Goal: Task Accomplishment & Management: Manage account settings

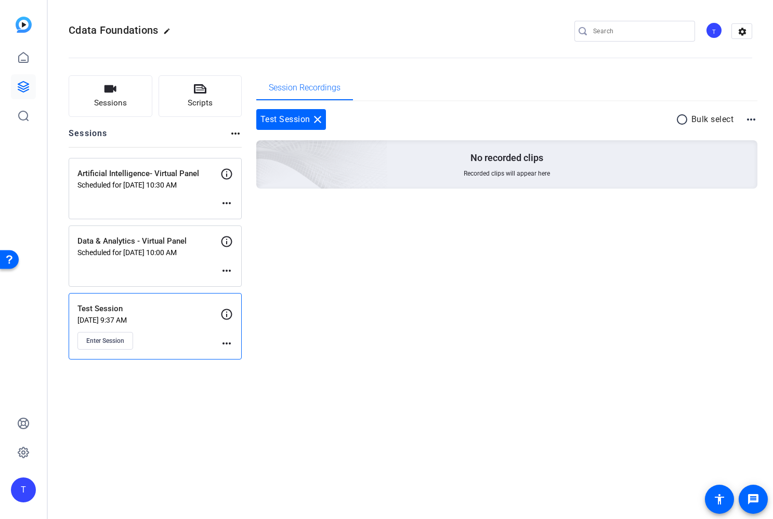
click at [229, 271] on mat-icon "more_horiz" at bounding box center [226, 270] width 12 height 12
click at [240, 282] on span "Edit Session" at bounding box center [252, 286] width 47 height 12
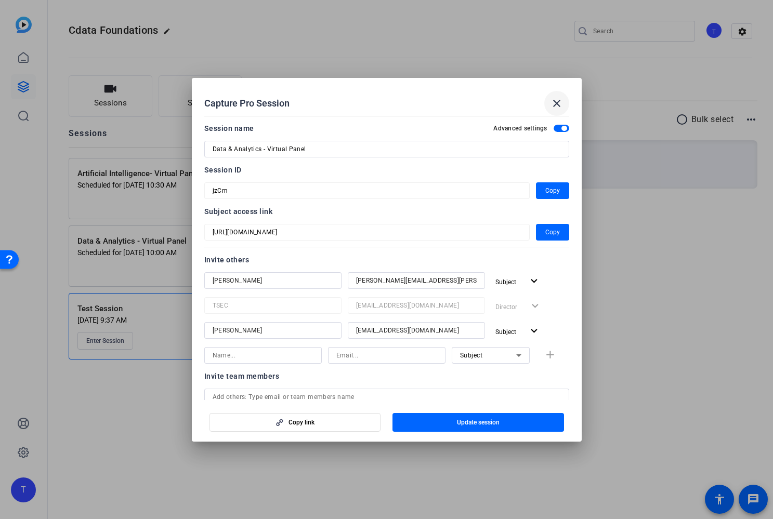
click at [558, 100] on mat-icon "close" at bounding box center [556, 103] width 12 height 12
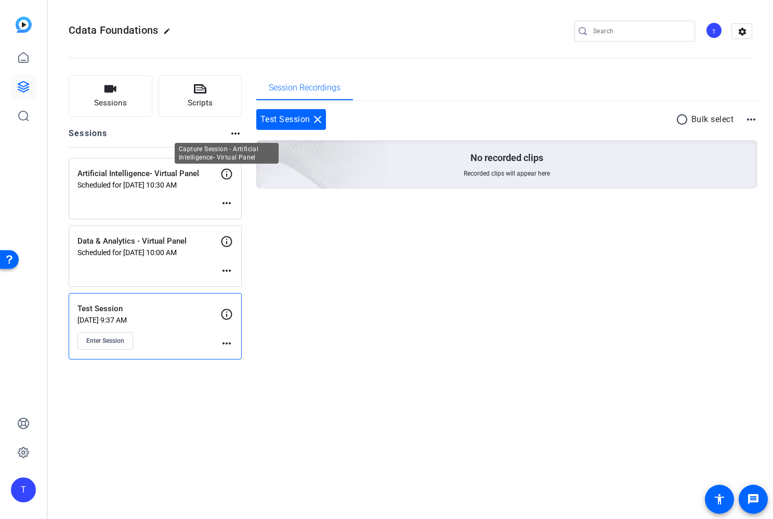
click at [226, 176] on icon at bounding box center [226, 174] width 11 height 11
click at [228, 206] on mat-icon "more_horiz" at bounding box center [226, 203] width 12 height 12
click at [245, 211] on div "Edit Session Archive Session" at bounding box center [252, 224] width 64 height 31
click at [225, 201] on mat-icon "more_horiz" at bounding box center [226, 203] width 12 height 12
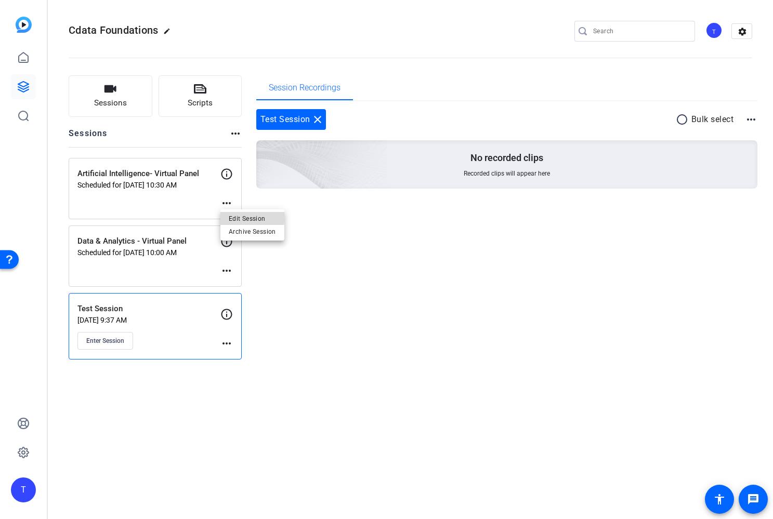
click at [231, 215] on span "Edit Session" at bounding box center [252, 218] width 47 height 12
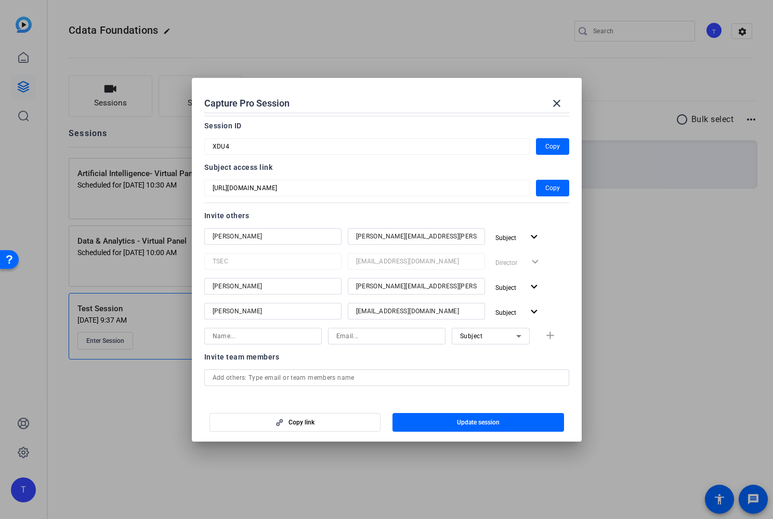
scroll to position [47, 0]
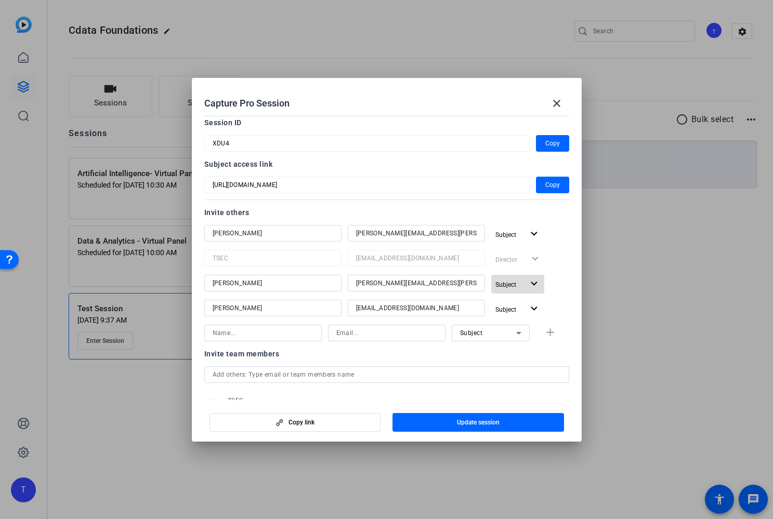
click at [532, 283] on mat-icon "expand_more" at bounding box center [533, 283] width 13 height 13
click at [518, 361] on span "Remove User" at bounding box center [518, 359] width 38 height 7
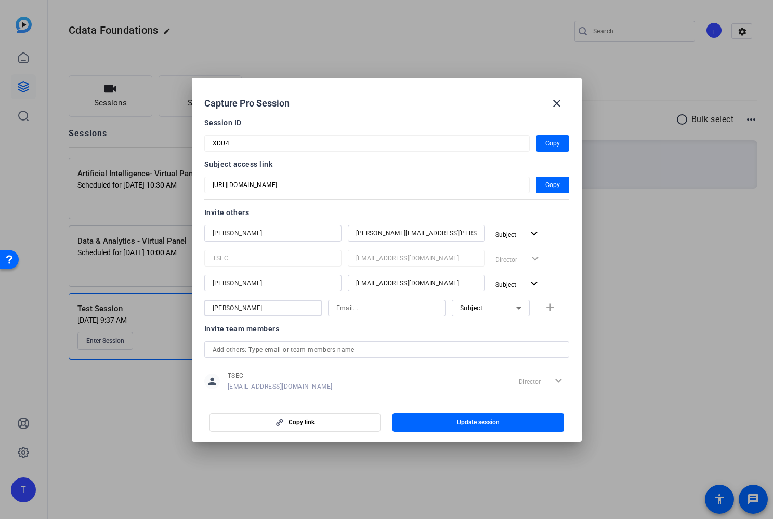
type input "[PERSON_NAME]"
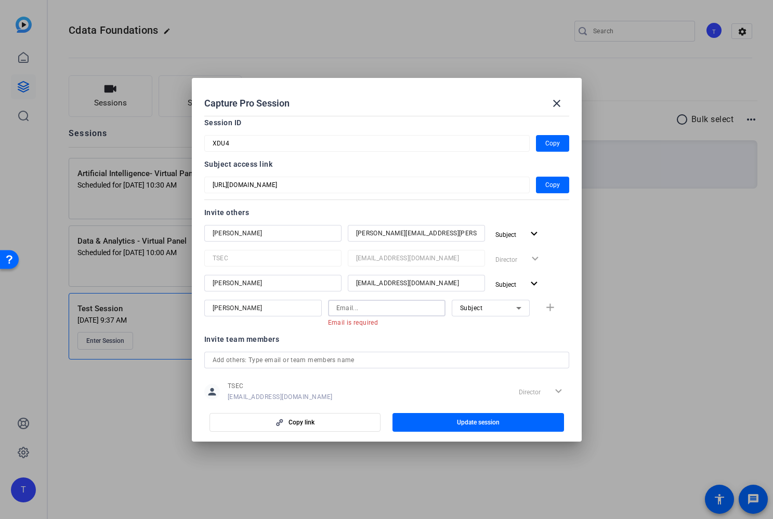
click at [363, 307] on input at bounding box center [386, 308] width 101 height 12
paste input "mailto:[EMAIL_ADDRESS][DOMAIN_NAME]"
drag, startPoint x: 344, startPoint y: 309, endPoint x: 288, endPoint y: 310, distance: 56.1
click at [288, 310] on div "[PERSON_NAME] mailto:[EMAIL_ADDRESS][DOMAIN_NAME] Email must be a valid email a…" at bounding box center [386, 313] width 365 height 27
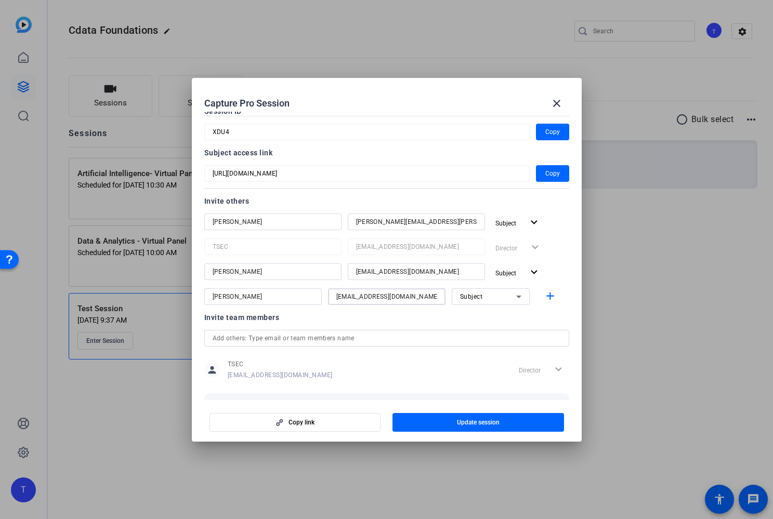
scroll to position [58, 0]
type input "[EMAIL_ADDRESS][DOMAIN_NAME]"
click at [553, 294] on mat-icon "add" at bounding box center [549, 297] width 13 height 13
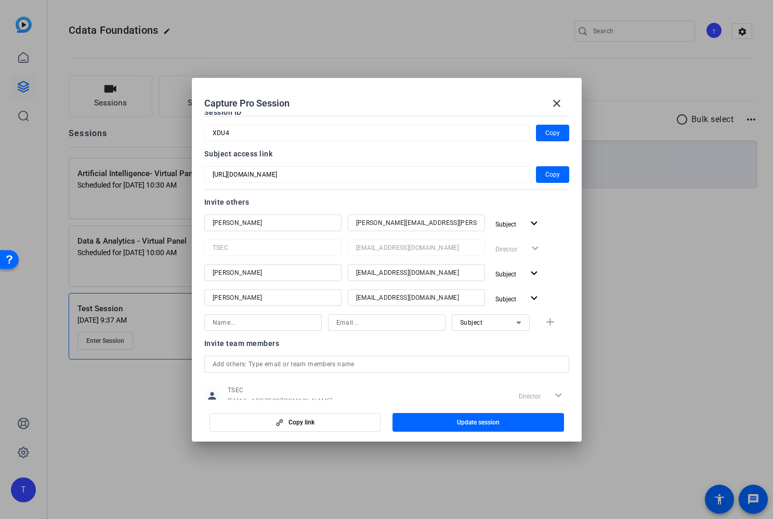
click at [266, 328] on input at bounding box center [262, 322] width 101 height 12
click at [371, 323] on input at bounding box center [386, 322] width 101 height 12
click at [269, 327] on input at bounding box center [262, 322] width 101 height 12
click at [251, 323] on input "[PERSON_NAME]" at bounding box center [262, 322] width 101 height 12
type input "[PERSON_NAME]"
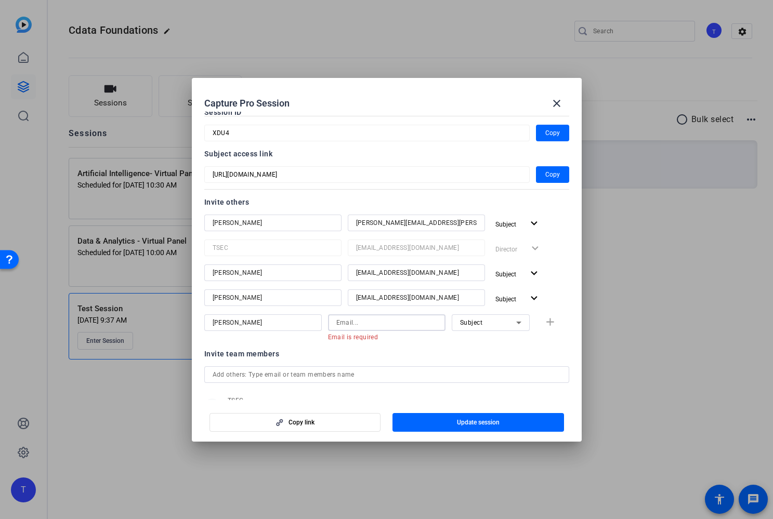
paste input "[PERSON_NAME][EMAIL_ADDRESS][DOMAIN_NAME]"
type input "[PERSON_NAME][EMAIL_ADDRESS][DOMAIN_NAME]"
click at [482, 318] on div "Subject" at bounding box center [488, 322] width 56 height 13
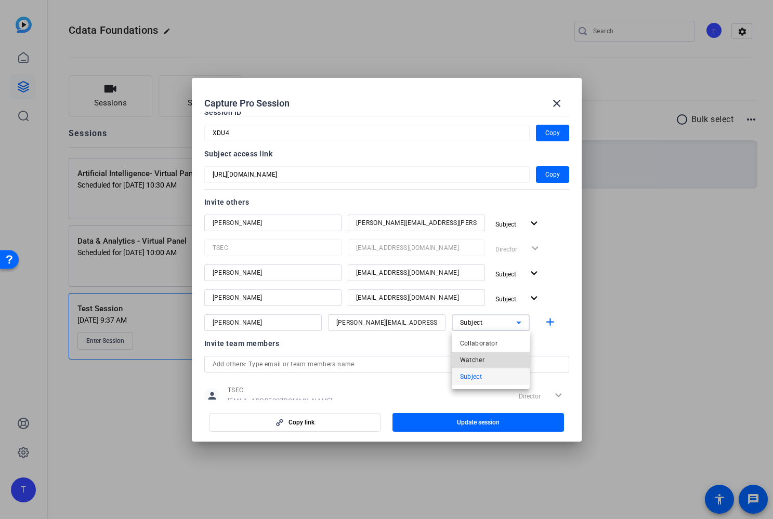
click at [473, 361] on span "Watcher" at bounding box center [472, 360] width 25 height 12
click at [548, 336] on openreel-capture-pro-session-invite-users "Invite others [PERSON_NAME] [PERSON_NAME][EMAIL_ADDRESS][PERSON_NAME][DOMAIN_NA…" at bounding box center [386, 307] width 365 height 223
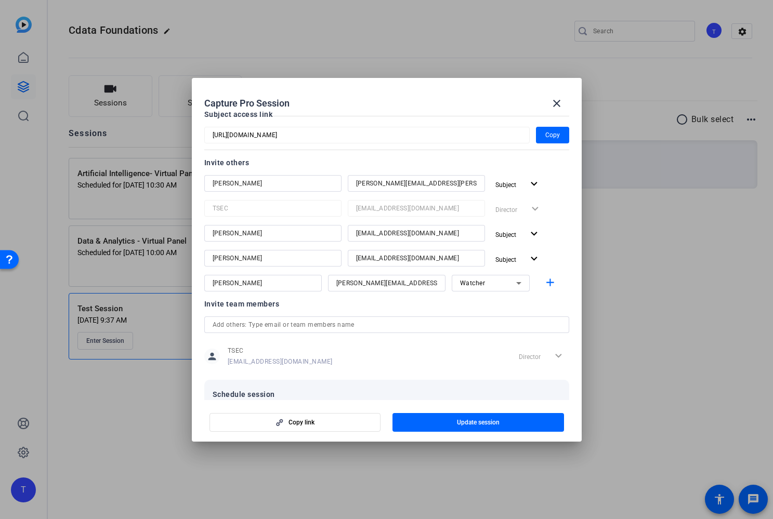
scroll to position [108, 0]
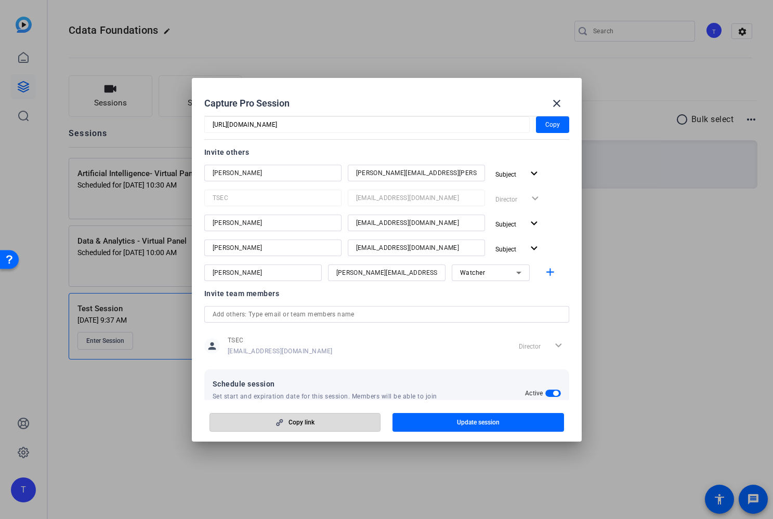
click at [335, 427] on span "button" at bounding box center [295, 422] width 170 height 25
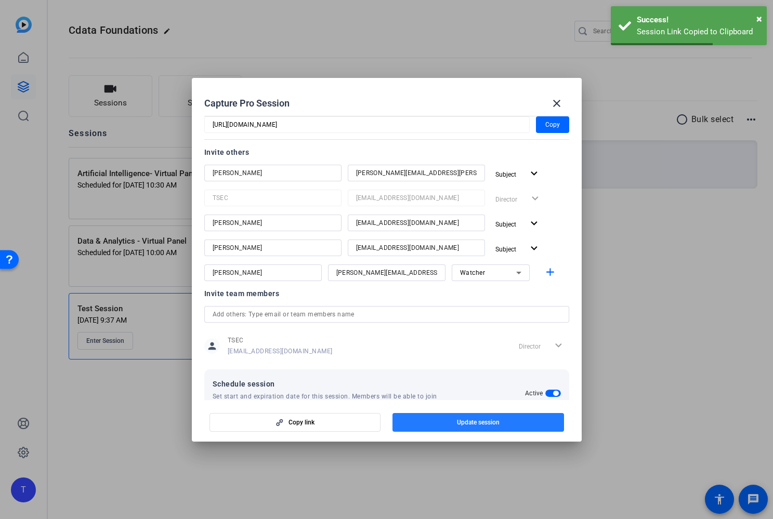
click at [485, 422] on span "Update session" at bounding box center [478, 422] width 43 height 8
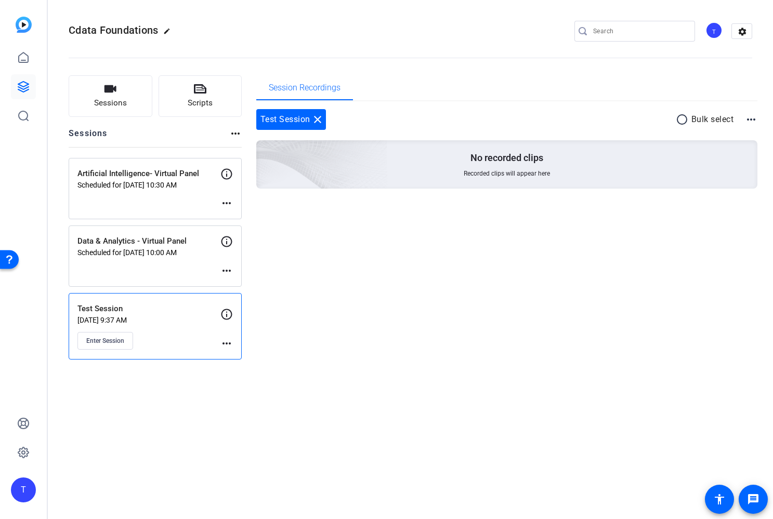
click at [225, 201] on mat-icon "more_horiz" at bounding box center [226, 203] width 12 height 12
click at [249, 218] on span "Edit Session" at bounding box center [252, 218] width 47 height 12
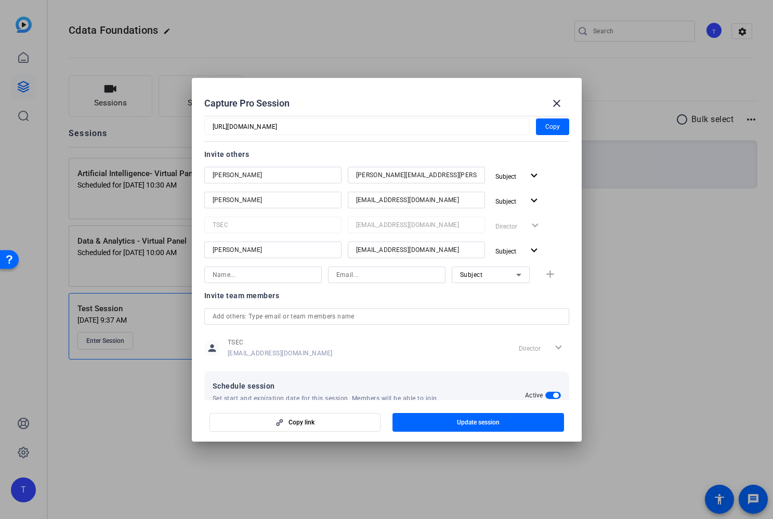
scroll to position [106, 0]
click at [293, 312] on input "text" at bounding box center [386, 316] width 348 height 12
paste input "[PERSON_NAME][EMAIL_ADDRESS][DOMAIN_NAME]"
type input "[PERSON_NAME][EMAIL_ADDRESS][DOMAIN_NAME]"
click at [270, 317] on input "[PERSON_NAME][EMAIL_ADDRESS][DOMAIN_NAME]" at bounding box center [386, 316] width 348 height 12
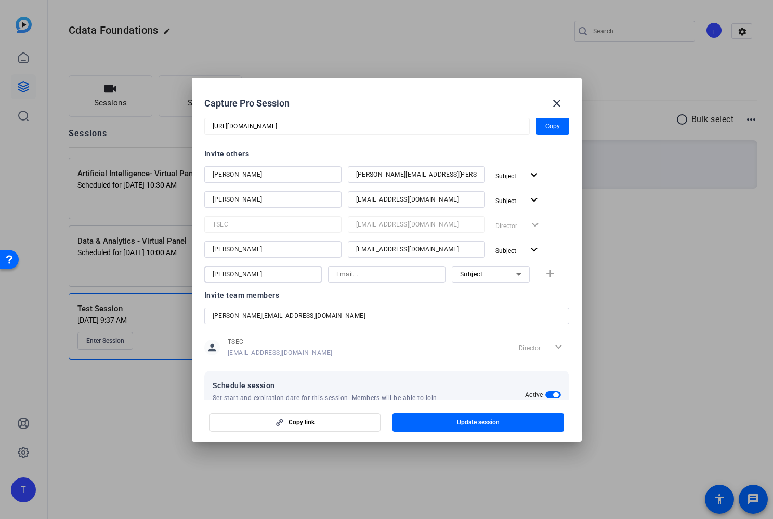
type input "[PERSON_NAME]"
paste input "[PERSON_NAME][EMAIL_ADDRESS][DOMAIN_NAME]"
type input "[PERSON_NAME][EMAIL_ADDRESS][DOMAIN_NAME]"
click at [502, 271] on div "Subject" at bounding box center [488, 274] width 56 height 13
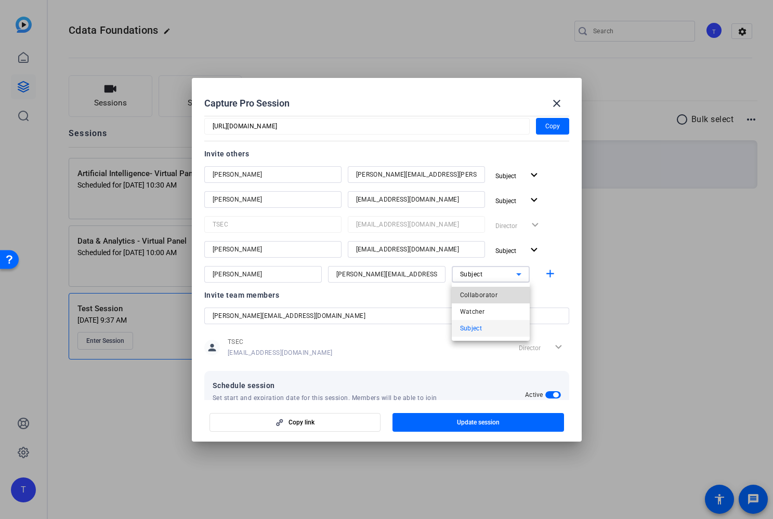
click at [491, 291] on span "Collaborator" at bounding box center [479, 295] width 38 height 12
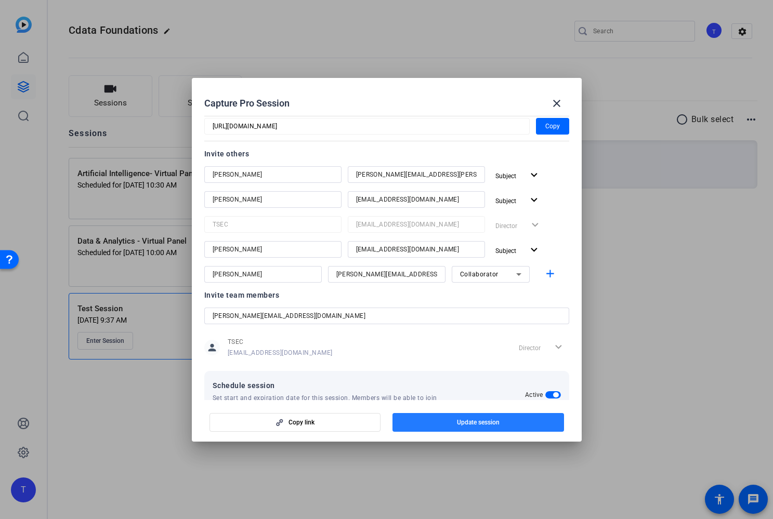
click at [488, 421] on span "Update session" at bounding box center [478, 422] width 43 height 8
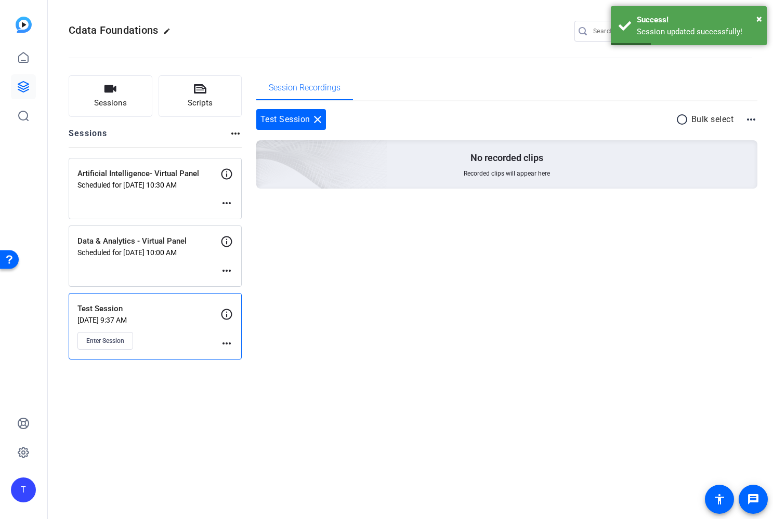
click at [227, 271] on mat-icon "more_horiz" at bounding box center [226, 270] width 12 height 12
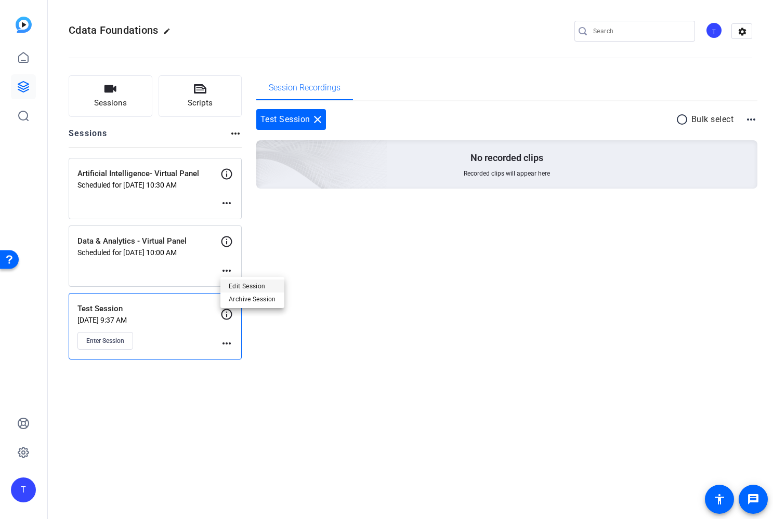
click at [235, 284] on span "Edit Session" at bounding box center [252, 286] width 47 height 12
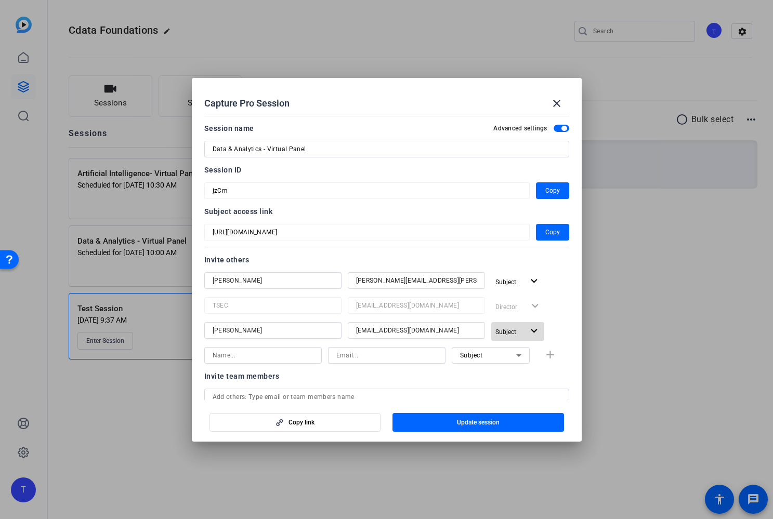
click at [533, 331] on mat-icon "expand_more" at bounding box center [533, 331] width 13 height 13
click at [529, 406] on span "Remove User" at bounding box center [518, 407] width 38 height 7
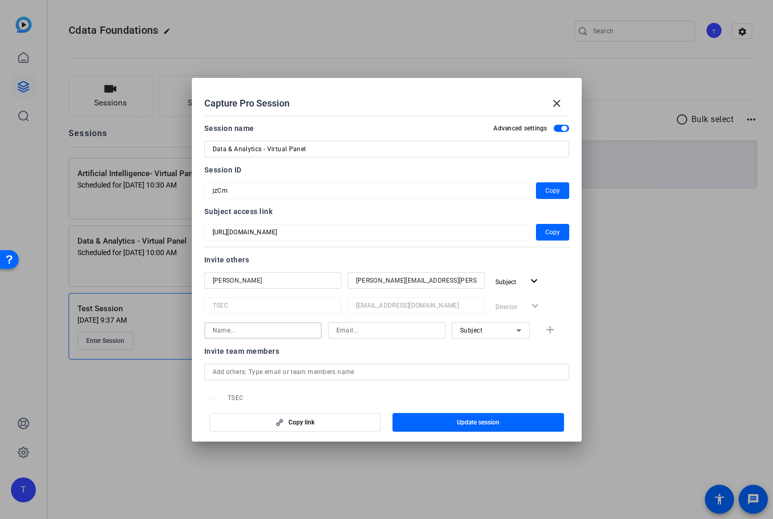
paste input "[PERSON_NAME]"
type input "[PERSON_NAME]"
paste input "mailto:[PERSON_NAME][EMAIL_ADDRESS][PERSON_NAME][PERSON_NAME][DOMAIN_NAME]"
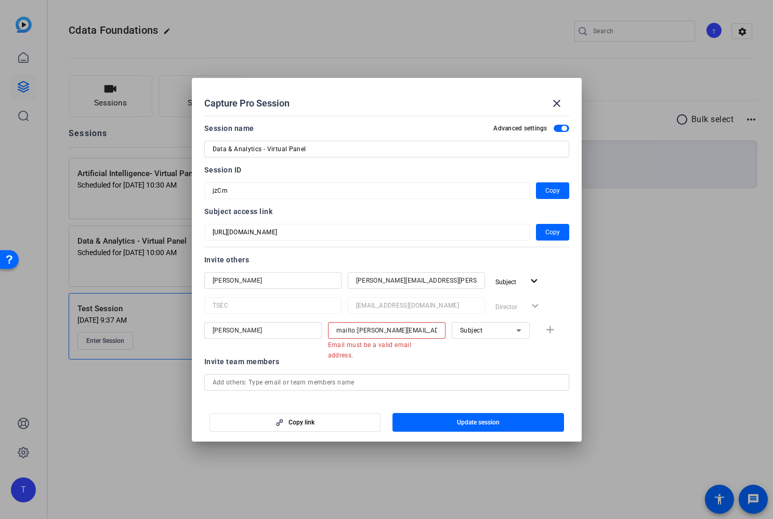
click at [334, 330] on div "mailto:[PERSON_NAME][EMAIL_ADDRESS][PERSON_NAME][PERSON_NAME][DOMAIN_NAME]" at bounding box center [386, 330] width 117 height 17
click at [347, 331] on input "mailto:[PERSON_NAME][EMAIL_ADDRESS][PERSON_NAME][PERSON_NAME][DOMAIN_NAME]" at bounding box center [386, 330] width 101 height 12
type input "[PERSON_NAME][EMAIL_ADDRESS][PERSON_NAME][PERSON_NAME][DOMAIN_NAME]"
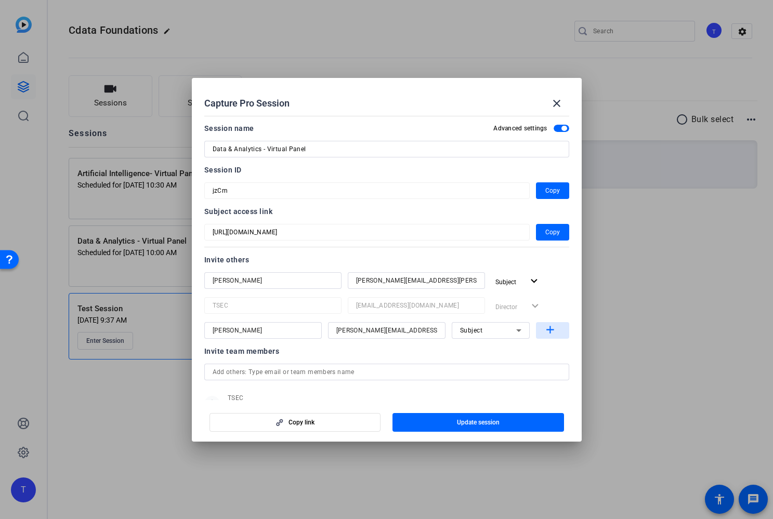
click at [554, 329] on mat-icon "add" at bounding box center [549, 330] width 13 height 13
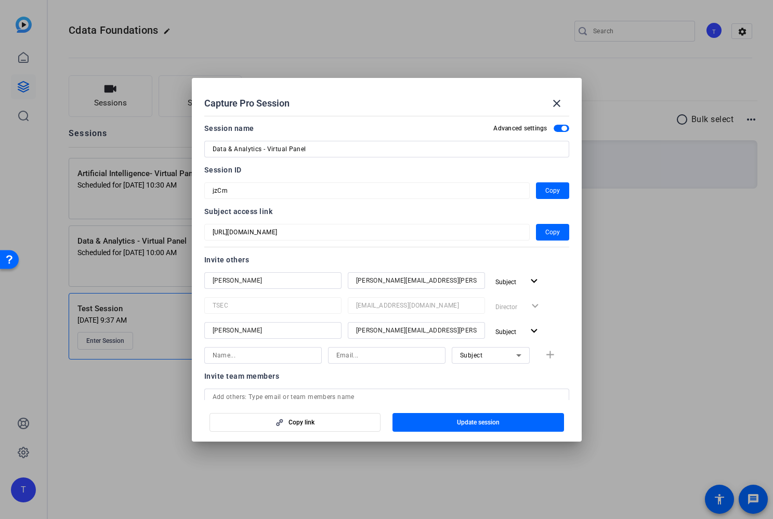
click at [256, 359] on input at bounding box center [262, 355] width 101 height 12
type input "[PERSON_NAME]"
click at [368, 355] on input at bounding box center [386, 355] width 101 height 12
paste input "[PERSON_NAME][EMAIL_ADDRESS][DOMAIN_NAME]"
type input "[PERSON_NAME][EMAIL_ADDRESS][DOMAIN_NAME]"
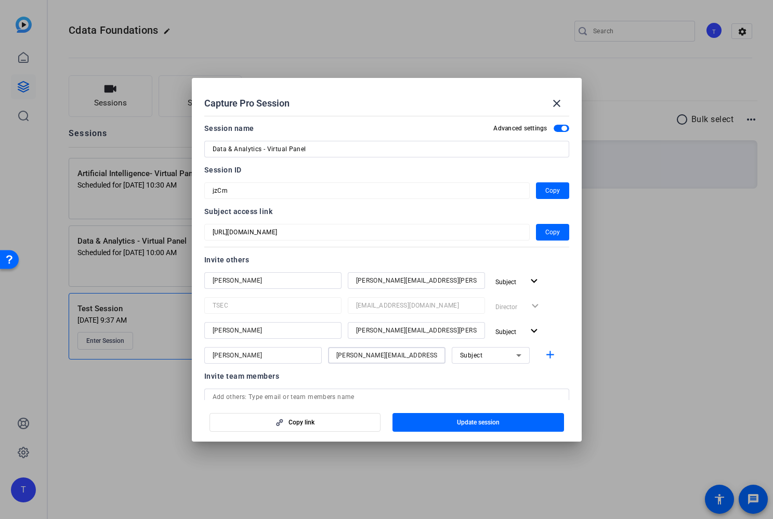
click at [503, 354] on div "Subject" at bounding box center [488, 355] width 56 height 13
click at [495, 373] on span "Collaborator" at bounding box center [479, 376] width 38 height 12
click at [568, 364] on span "button" at bounding box center [552, 355] width 33 height 25
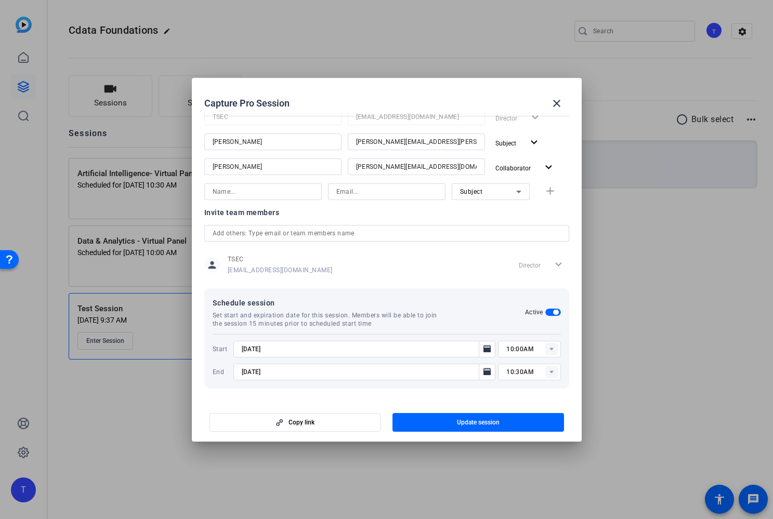
scroll to position [189, 0]
click at [475, 420] on span "Update session" at bounding box center [478, 422] width 43 height 8
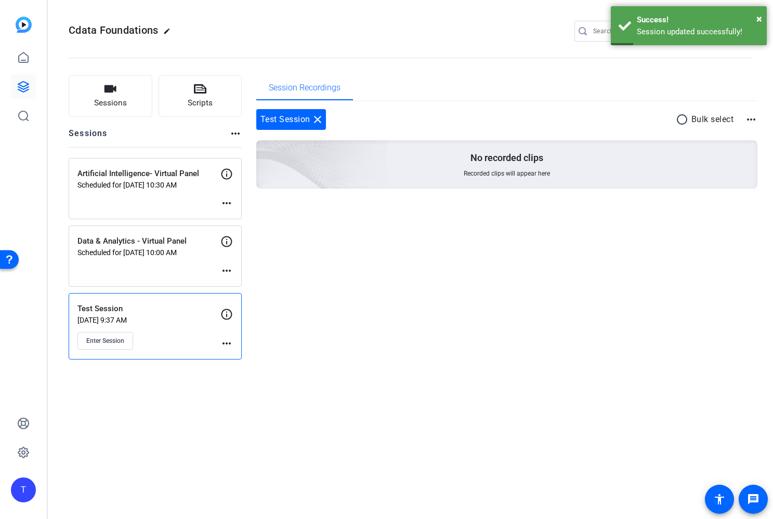
click at [228, 205] on mat-icon "more_horiz" at bounding box center [226, 203] width 12 height 12
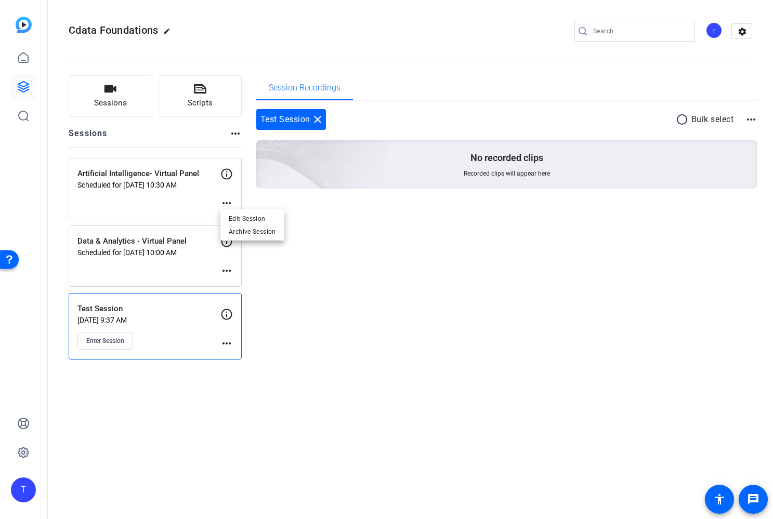
click at [434, 267] on div at bounding box center [386, 259] width 773 height 519
click at [229, 202] on mat-icon "more_horiz" at bounding box center [226, 203] width 12 height 12
click at [234, 217] on span "Edit Session" at bounding box center [252, 218] width 47 height 12
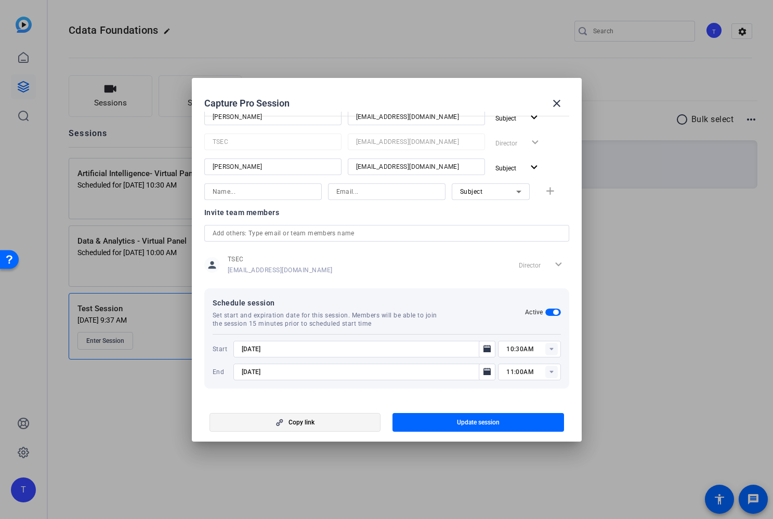
scroll to position [0, 0]
click at [334, 424] on span "button" at bounding box center [295, 422] width 170 height 25
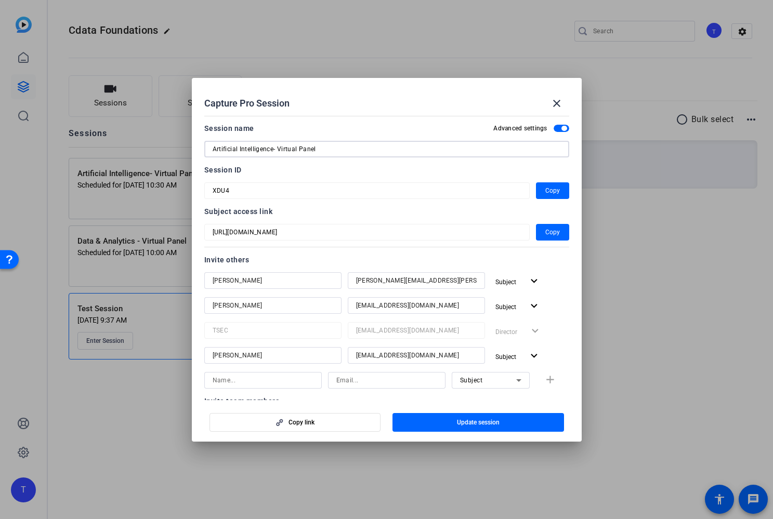
drag, startPoint x: 322, startPoint y: 148, endPoint x: 200, endPoint y: 151, distance: 122.1
click at [200, 151] on mat-dialog-content "Session name Advanced settings Artificial Intelligence- Virtual Panel Session I…" at bounding box center [387, 256] width 390 height 288
click at [556, 232] on span "Copy" at bounding box center [552, 232] width 15 height 12
click at [555, 190] on span "Copy" at bounding box center [552, 190] width 15 height 12
click at [557, 101] on mat-icon "close" at bounding box center [556, 103] width 12 height 12
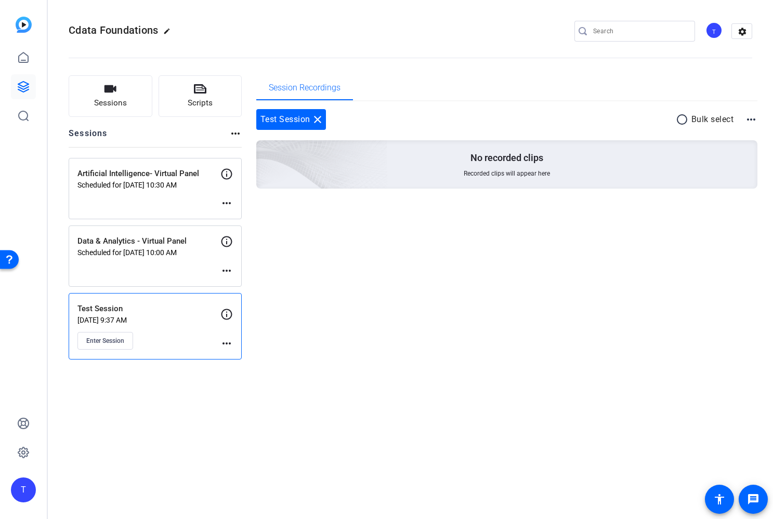
click at [228, 202] on mat-icon "more_horiz" at bounding box center [226, 203] width 12 height 12
click at [245, 216] on span "Edit Session" at bounding box center [252, 218] width 47 height 12
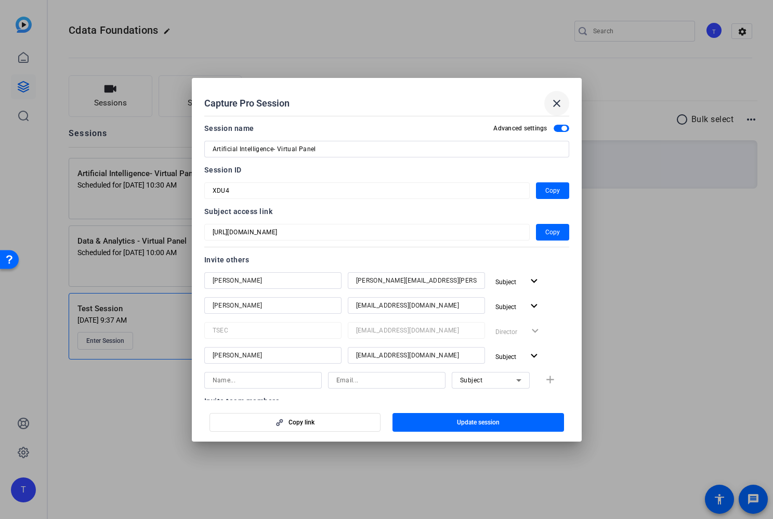
click at [555, 104] on mat-icon "close" at bounding box center [556, 103] width 12 height 12
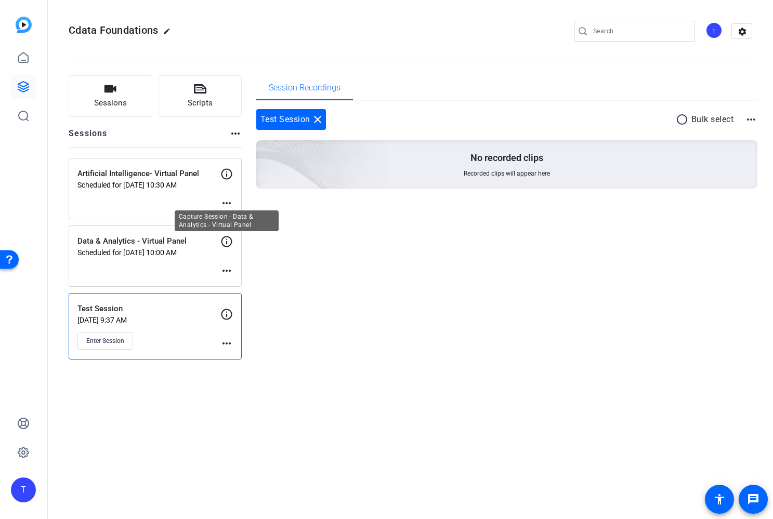
click at [227, 242] on icon at bounding box center [226, 241] width 11 height 11
click at [226, 268] on mat-icon "more_horiz" at bounding box center [226, 270] width 12 height 12
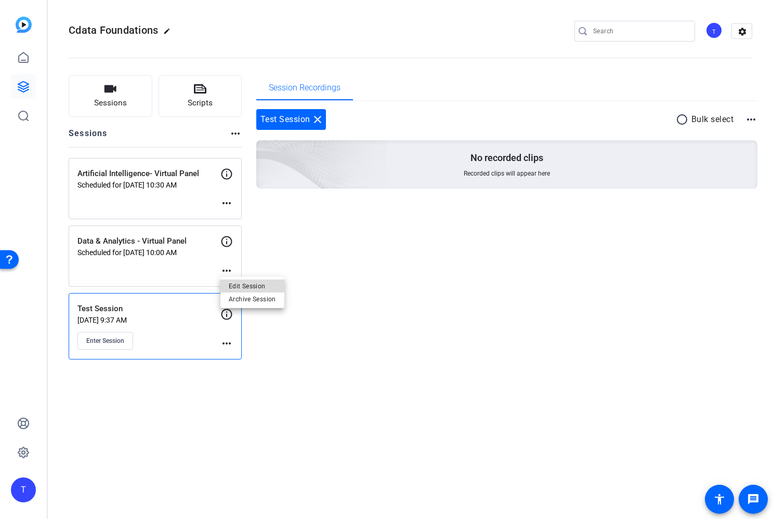
click at [235, 281] on span "Edit Session" at bounding box center [252, 286] width 47 height 12
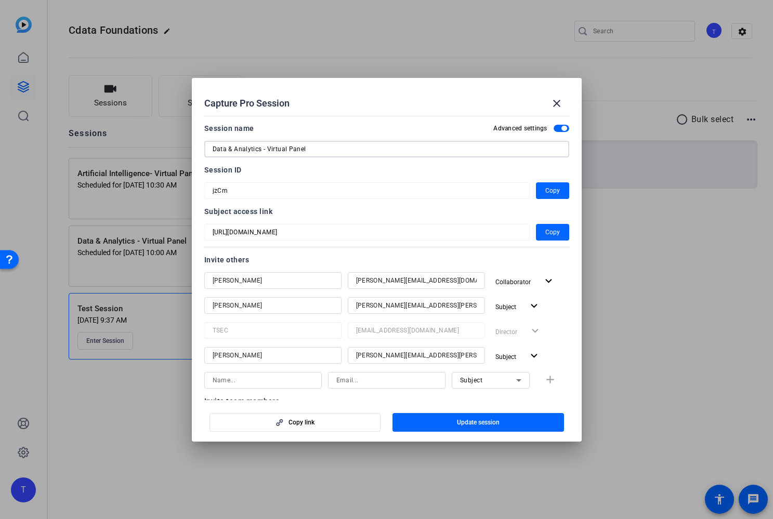
drag, startPoint x: 315, startPoint y: 150, endPoint x: 184, endPoint y: 148, distance: 130.4
click at [184, 148] on div "Capture Pro Session close Session name Advanced settings Data & Analytics - Vir…" at bounding box center [386, 259] width 773 height 519
click at [551, 232] on span "Copy" at bounding box center [552, 232] width 15 height 12
click at [549, 186] on span "Copy" at bounding box center [552, 190] width 15 height 12
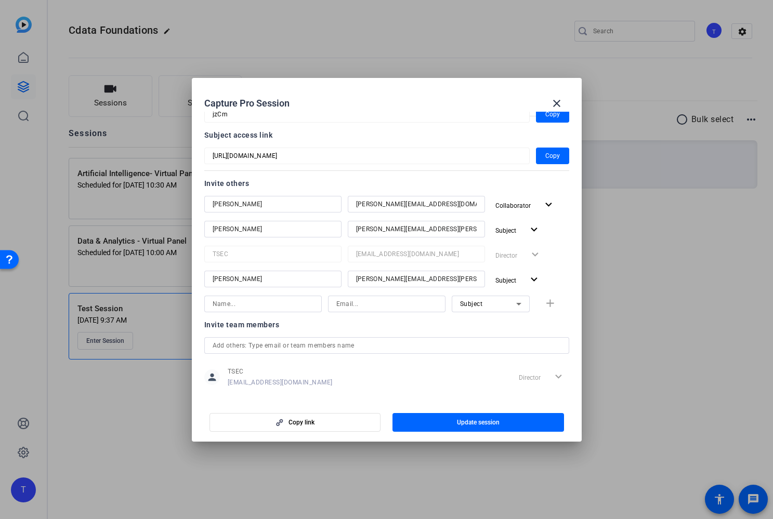
scroll to position [84, 0]
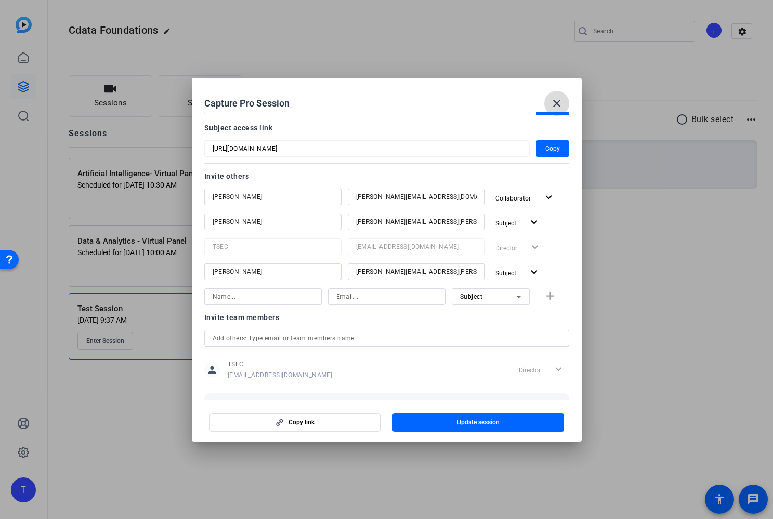
click at [557, 103] on mat-icon "close" at bounding box center [556, 103] width 12 height 12
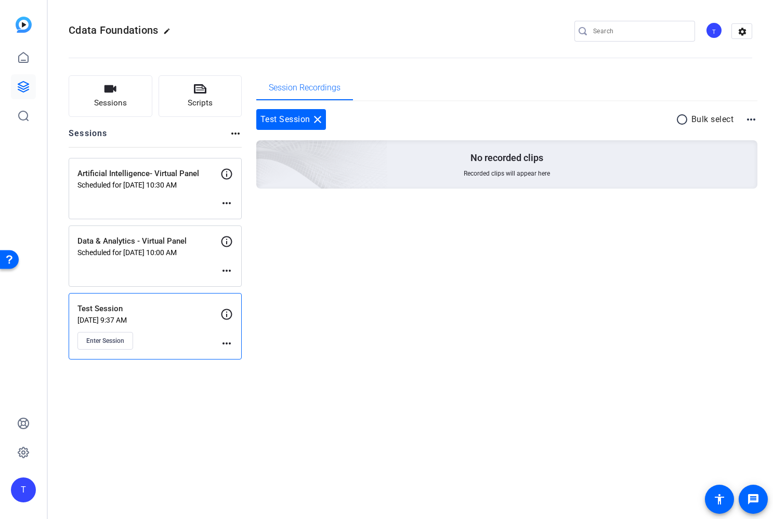
click at [228, 202] on mat-icon "more_horiz" at bounding box center [226, 203] width 12 height 12
click at [237, 221] on span "Edit Session" at bounding box center [252, 218] width 47 height 12
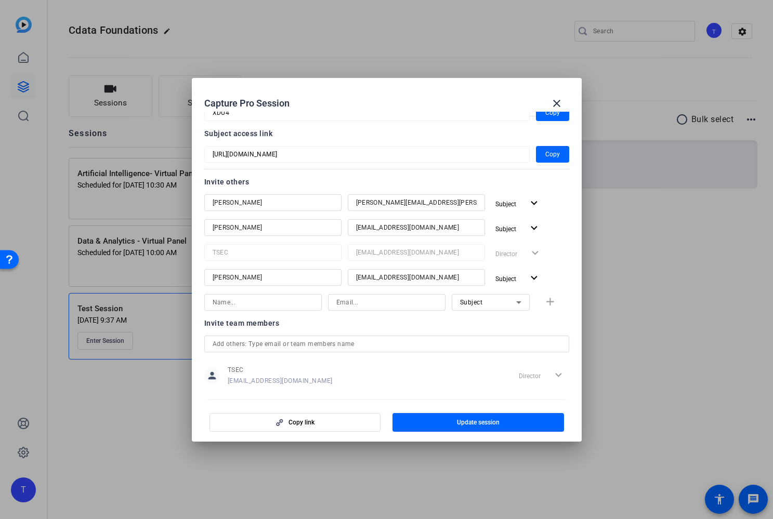
scroll to position [81, 0]
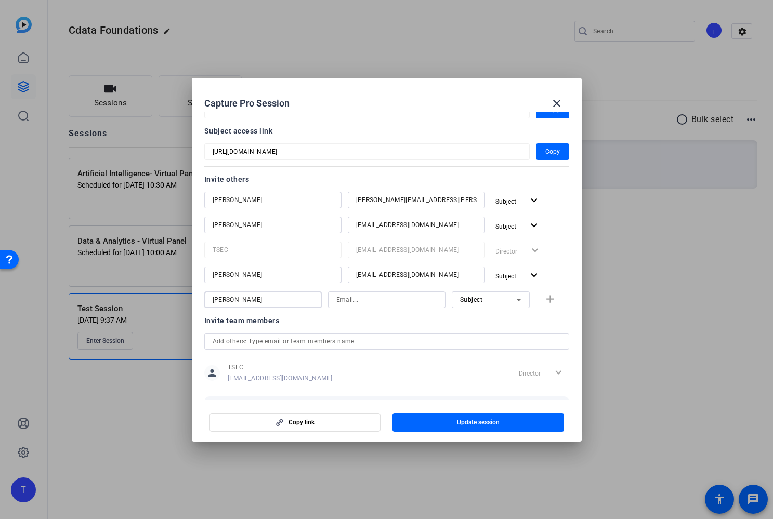
type input "[PERSON_NAME]"
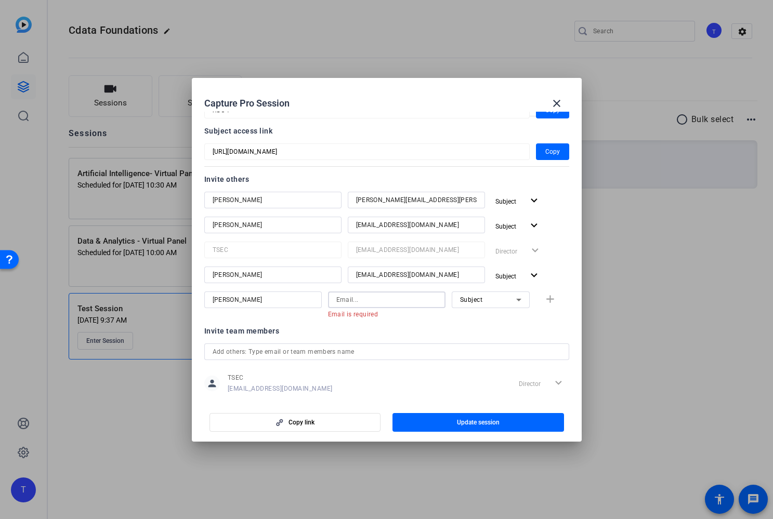
click at [366, 299] on input at bounding box center [386, 300] width 101 height 12
paste input "[PERSON_NAME][EMAIL_ADDRESS][DOMAIN_NAME]"
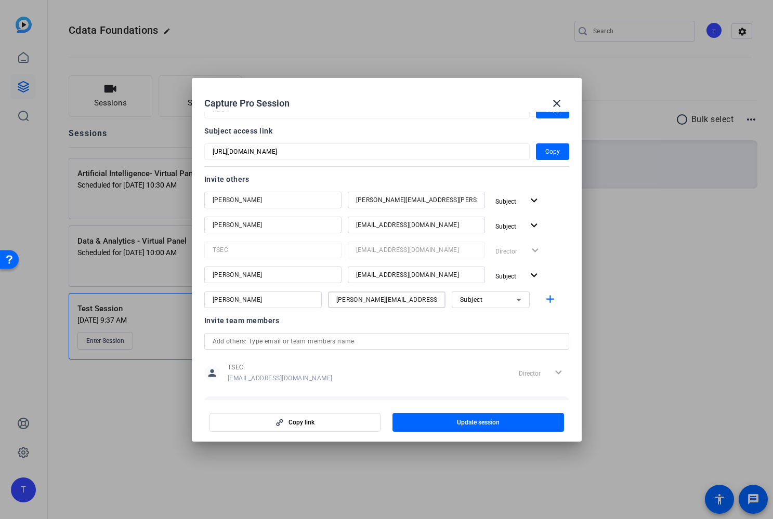
type input "[PERSON_NAME][EMAIL_ADDRESS][DOMAIN_NAME]"
click at [517, 299] on icon at bounding box center [518, 300] width 5 height 3
click at [488, 322] on span "Collaborator" at bounding box center [479, 320] width 38 height 12
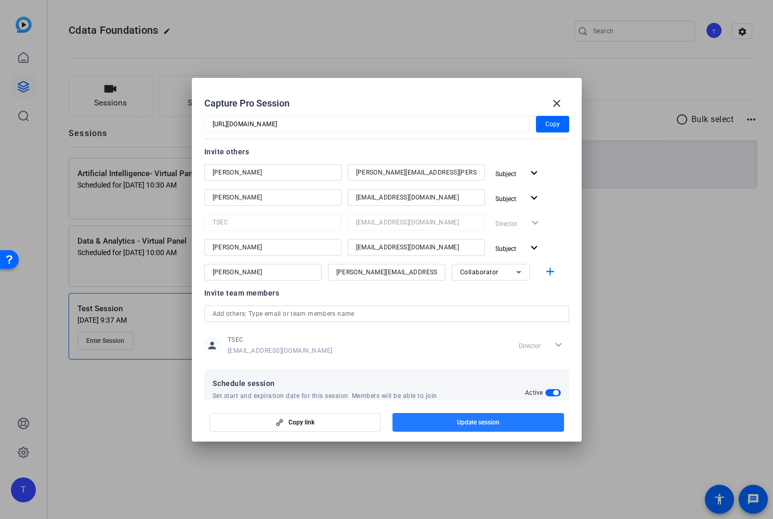
click at [462, 423] on span "Update session" at bounding box center [478, 422] width 43 height 8
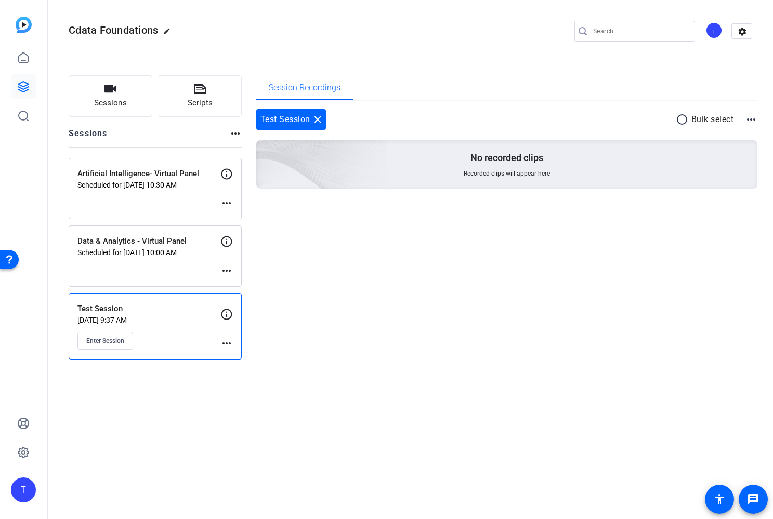
click at [224, 204] on mat-icon "more_horiz" at bounding box center [226, 203] width 12 height 12
click at [229, 216] on span "Edit Session" at bounding box center [252, 218] width 47 height 12
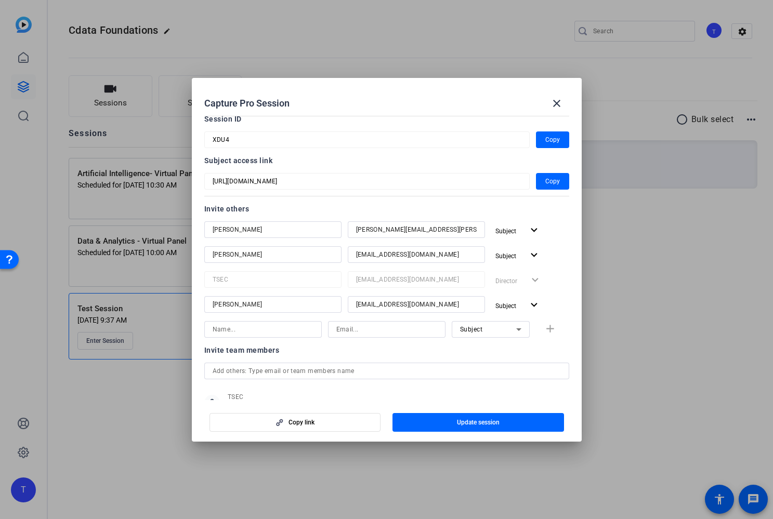
scroll to position [39, 0]
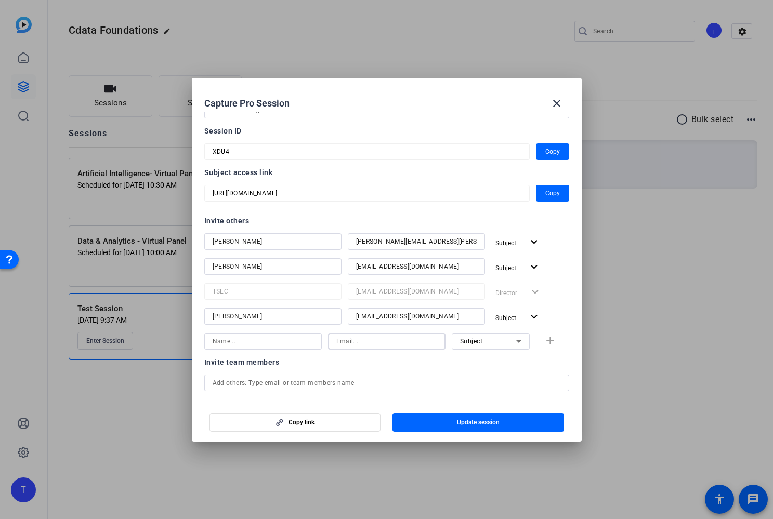
paste input "[PERSON_NAME][EMAIL_ADDRESS][DOMAIN_NAME]"
type input "[PERSON_NAME][EMAIL_ADDRESS][DOMAIN_NAME]"
type input "[PERSON_NAME]"
click at [496, 337] on div "Subject" at bounding box center [488, 341] width 56 height 13
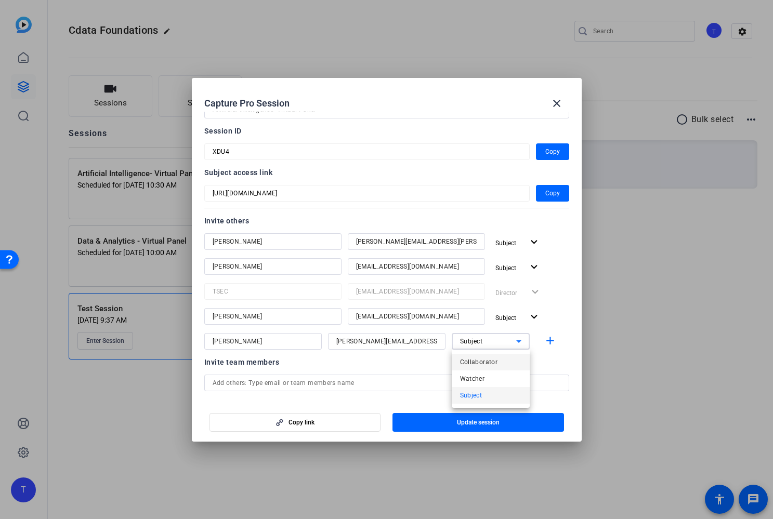
click at [478, 358] on span "Collaborator" at bounding box center [479, 362] width 38 height 12
click at [551, 337] on mat-icon "add" at bounding box center [549, 341] width 13 height 13
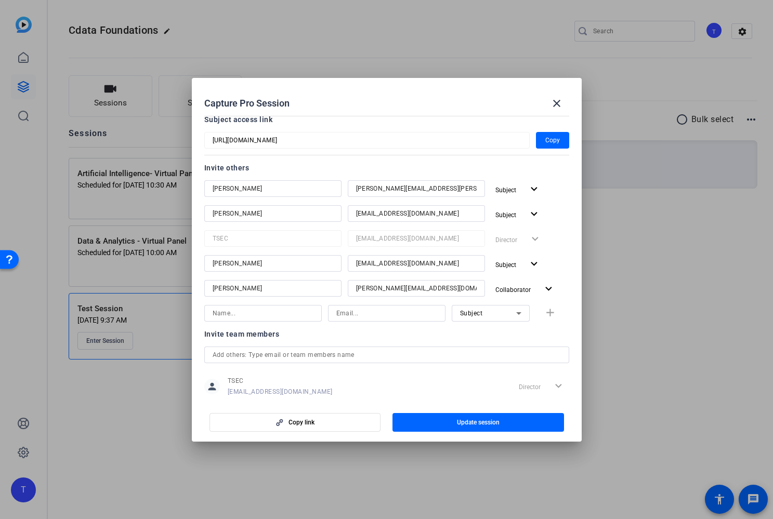
scroll to position [185, 0]
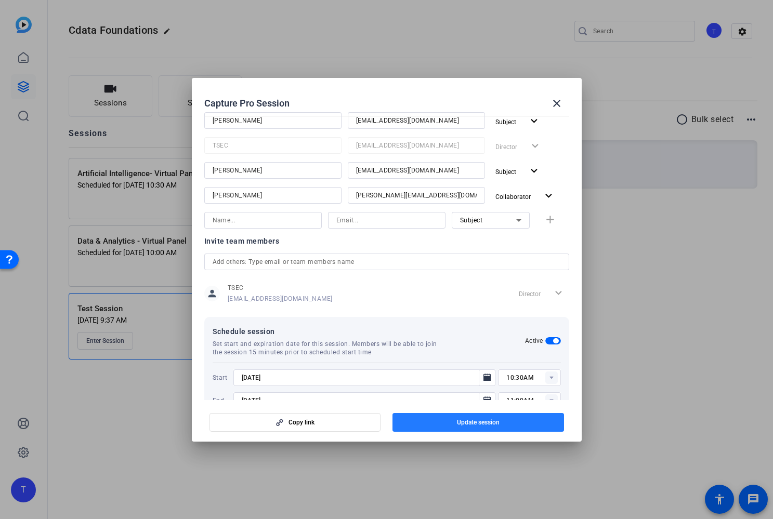
click at [486, 422] on span "Update session" at bounding box center [478, 422] width 43 height 8
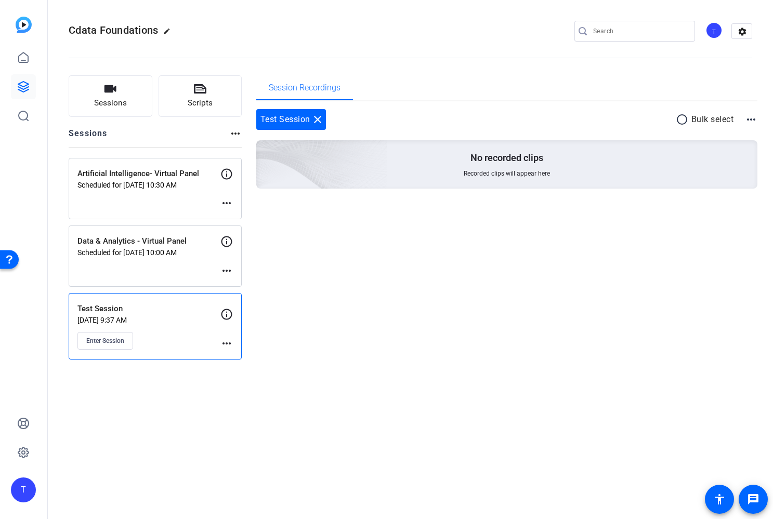
click at [227, 270] on mat-icon "more_horiz" at bounding box center [226, 270] width 12 height 12
click at [236, 285] on span "Edit Session" at bounding box center [252, 286] width 47 height 12
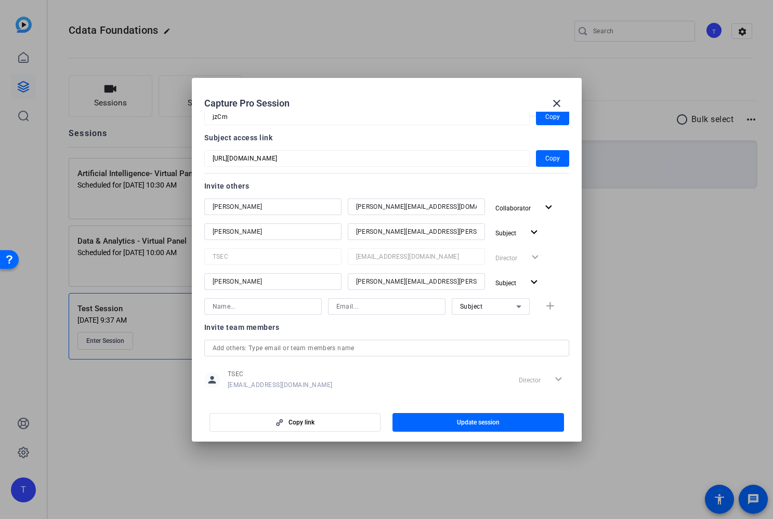
scroll to position [76, 0]
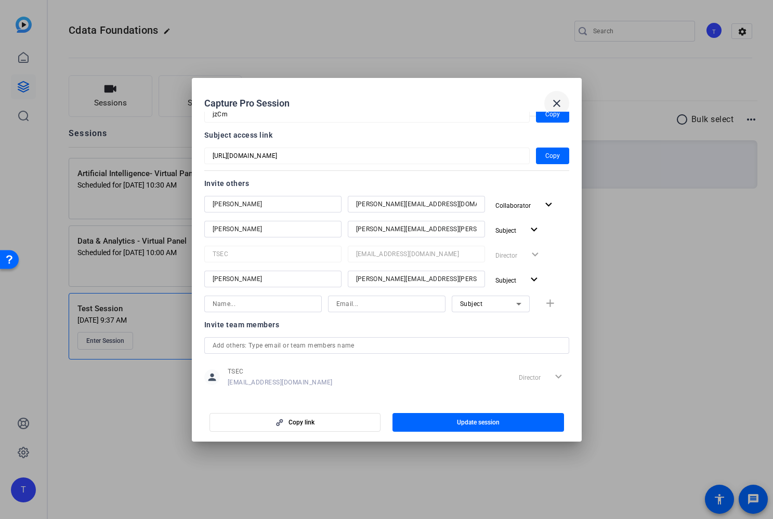
click at [553, 100] on mat-icon "close" at bounding box center [556, 103] width 12 height 12
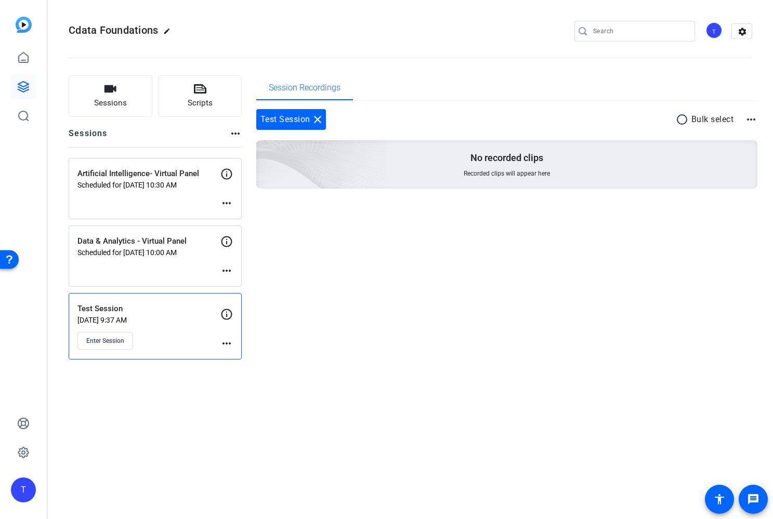
click at [227, 200] on mat-icon "more_horiz" at bounding box center [226, 203] width 12 height 12
click at [231, 216] on span "Edit Session" at bounding box center [252, 218] width 47 height 12
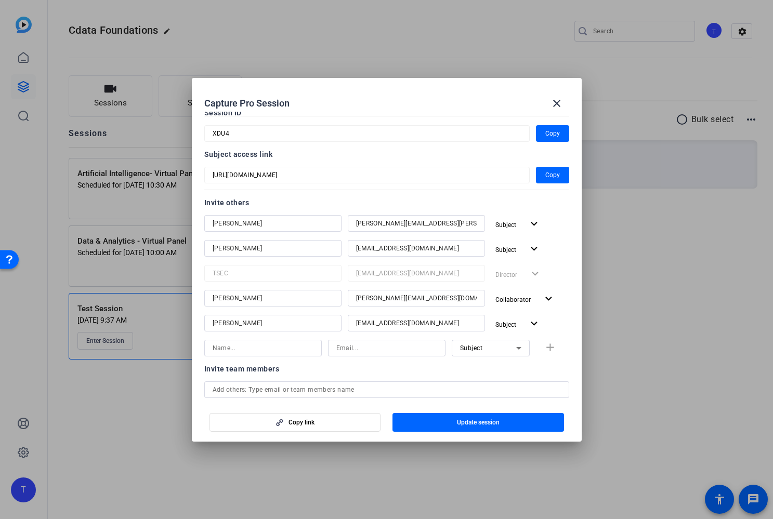
scroll to position [72, 0]
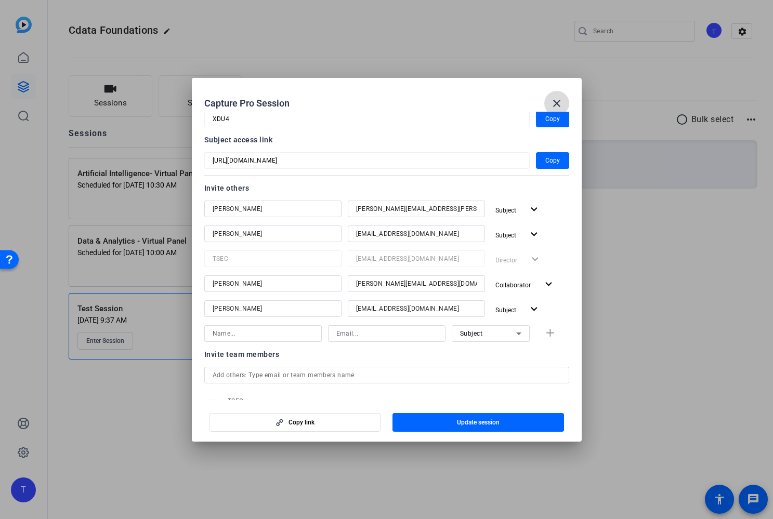
click at [555, 100] on mat-icon "close" at bounding box center [556, 103] width 12 height 12
